Goal: Task Accomplishment & Management: Manage account settings

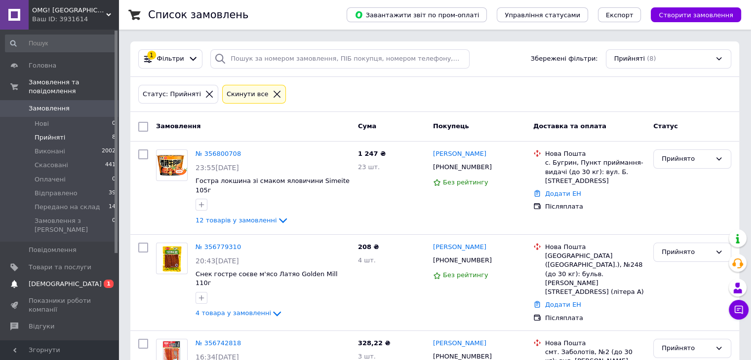
click at [75, 280] on span "[DEMOGRAPHIC_DATA]" at bounding box center [60, 284] width 63 height 9
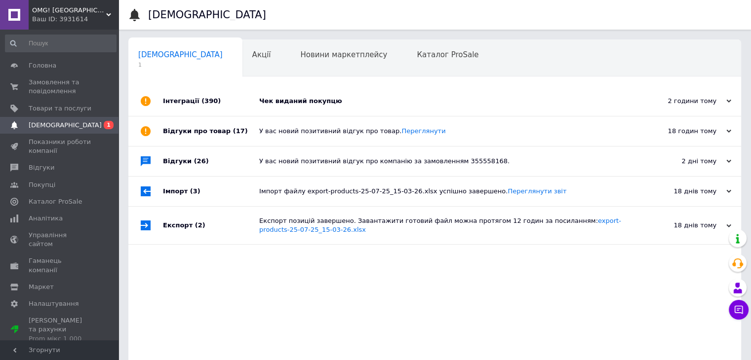
click at [331, 91] on div "Чек виданий покупцю" at bounding box center [445, 101] width 373 height 30
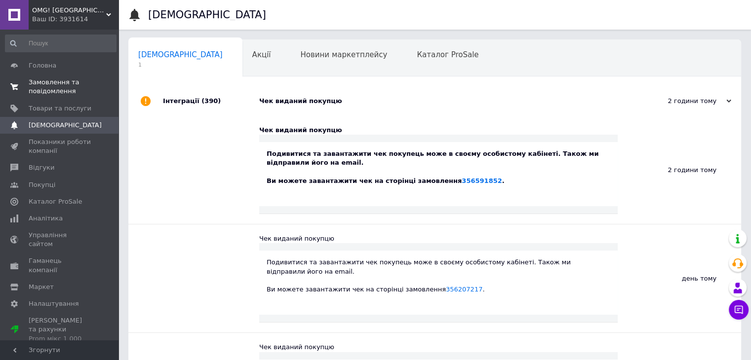
click at [51, 95] on span "Замовлення та повідомлення" at bounding box center [60, 87] width 63 height 18
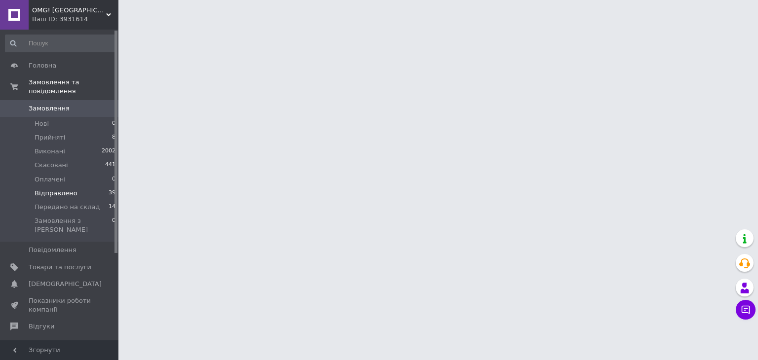
click at [77, 187] on li "Відправлено 39" at bounding box center [60, 194] width 121 height 14
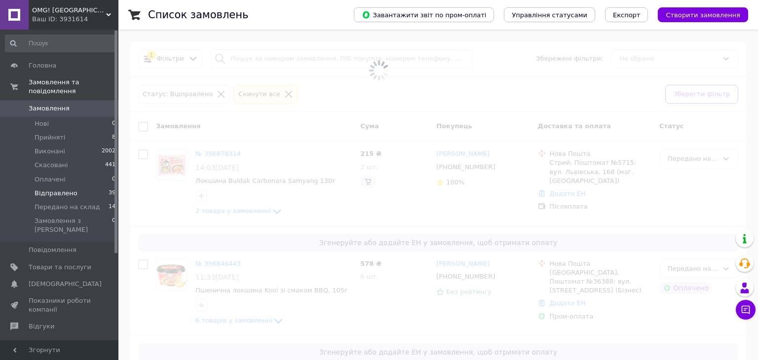
click at [77, 187] on li "Відправлено 39" at bounding box center [60, 194] width 121 height 14
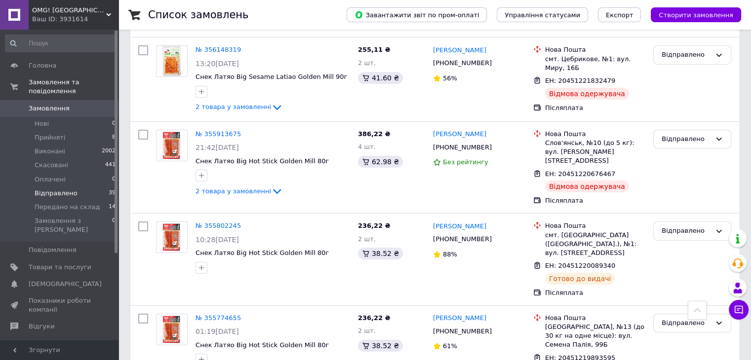
scroll to position [3324, 0]
